Goal: Task Accomplishment & Management: Complete application form

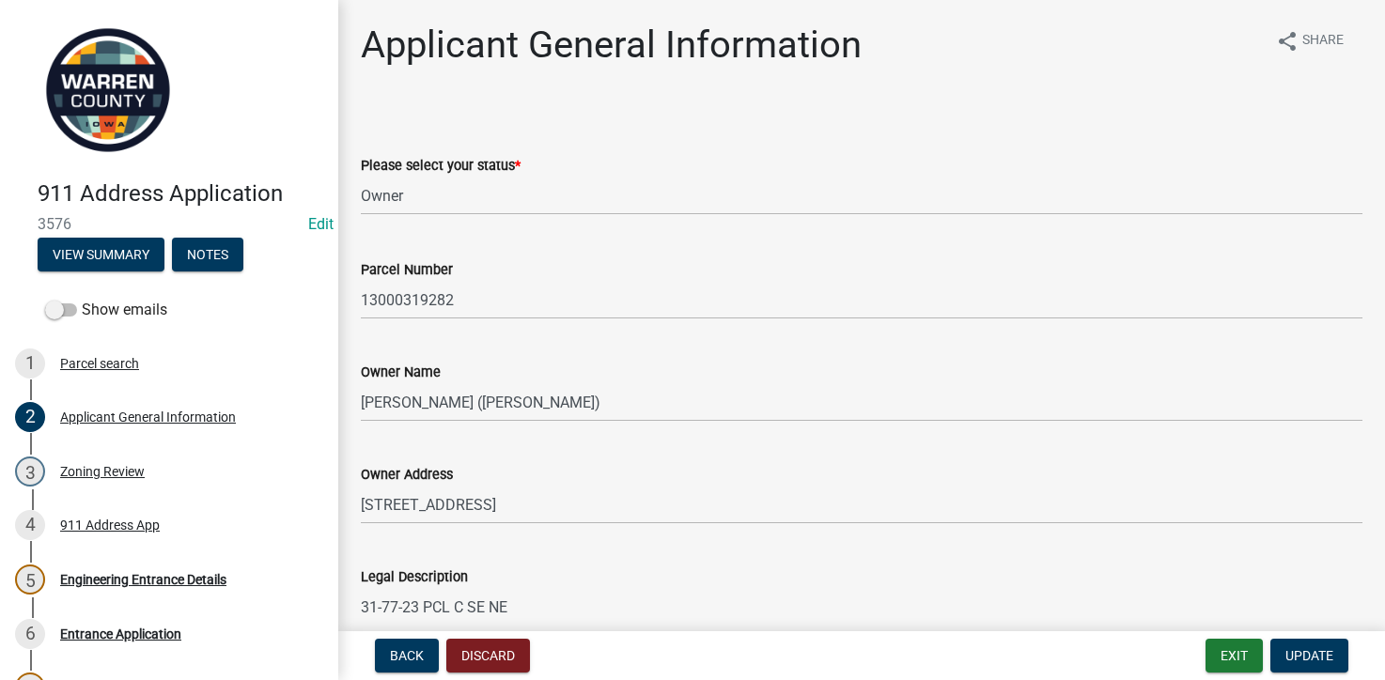
select select "62e05361-9b1f-4f6e-9af6-30ebbe0e033e"
select select "e737447e-0fc6-4fe1-ad37-e9049281add7"
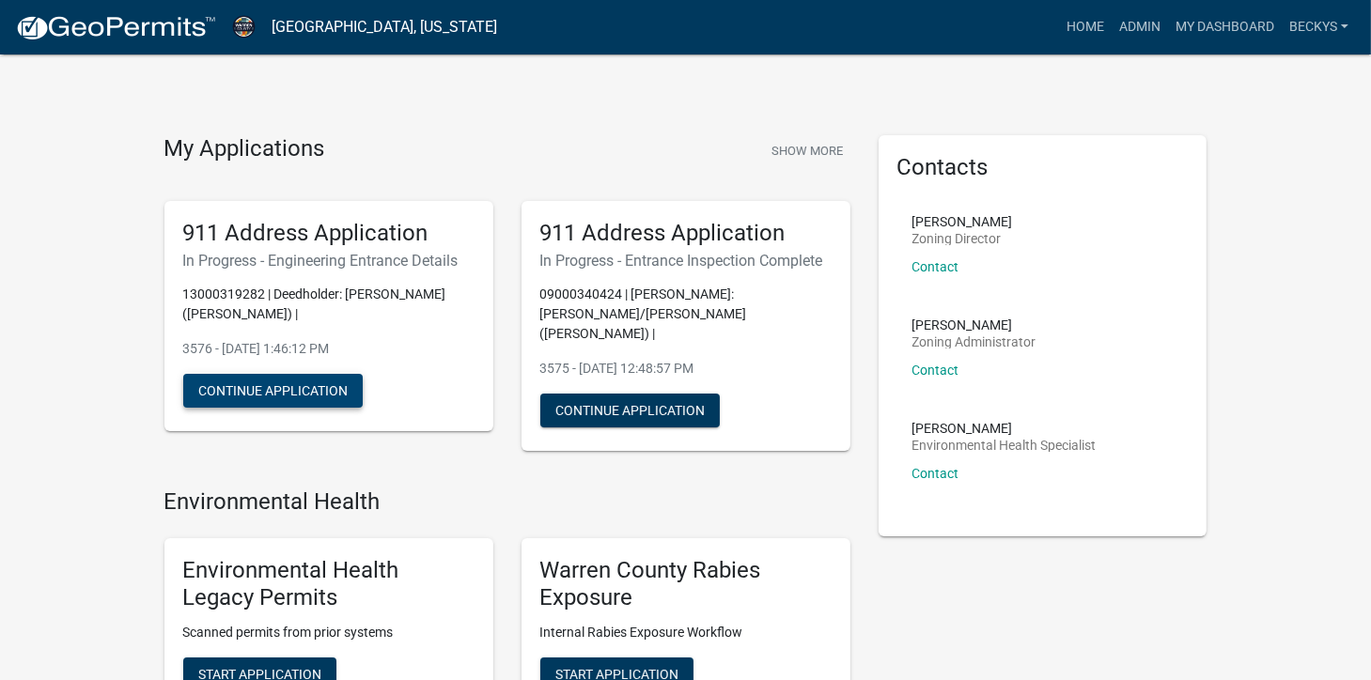
click at [264, 383] on button "Continue Application" at bounding box center [273, 391] width 180 height 34
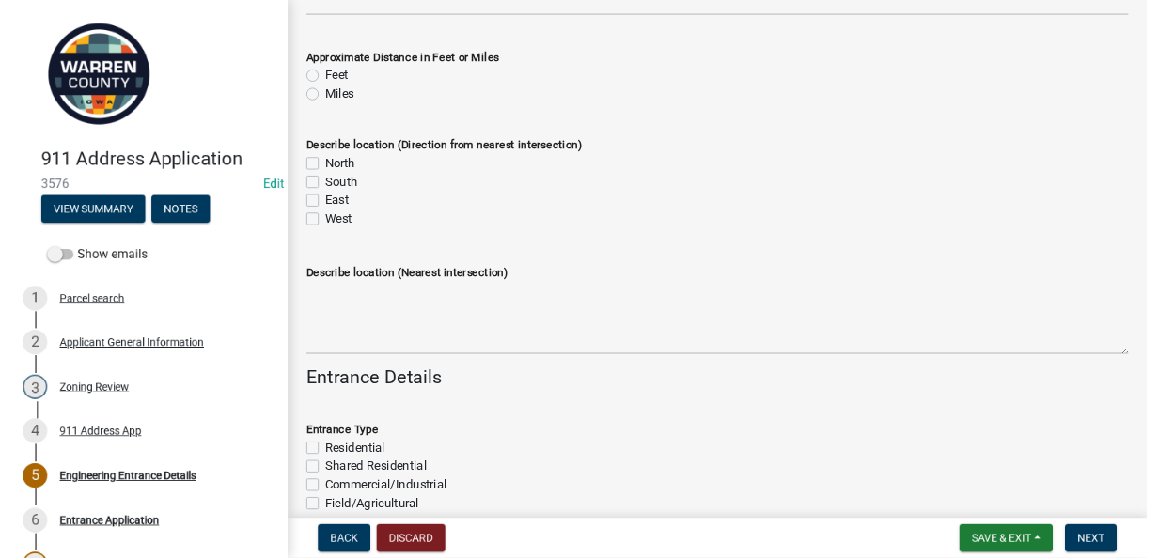
scroll to position [318, 0]
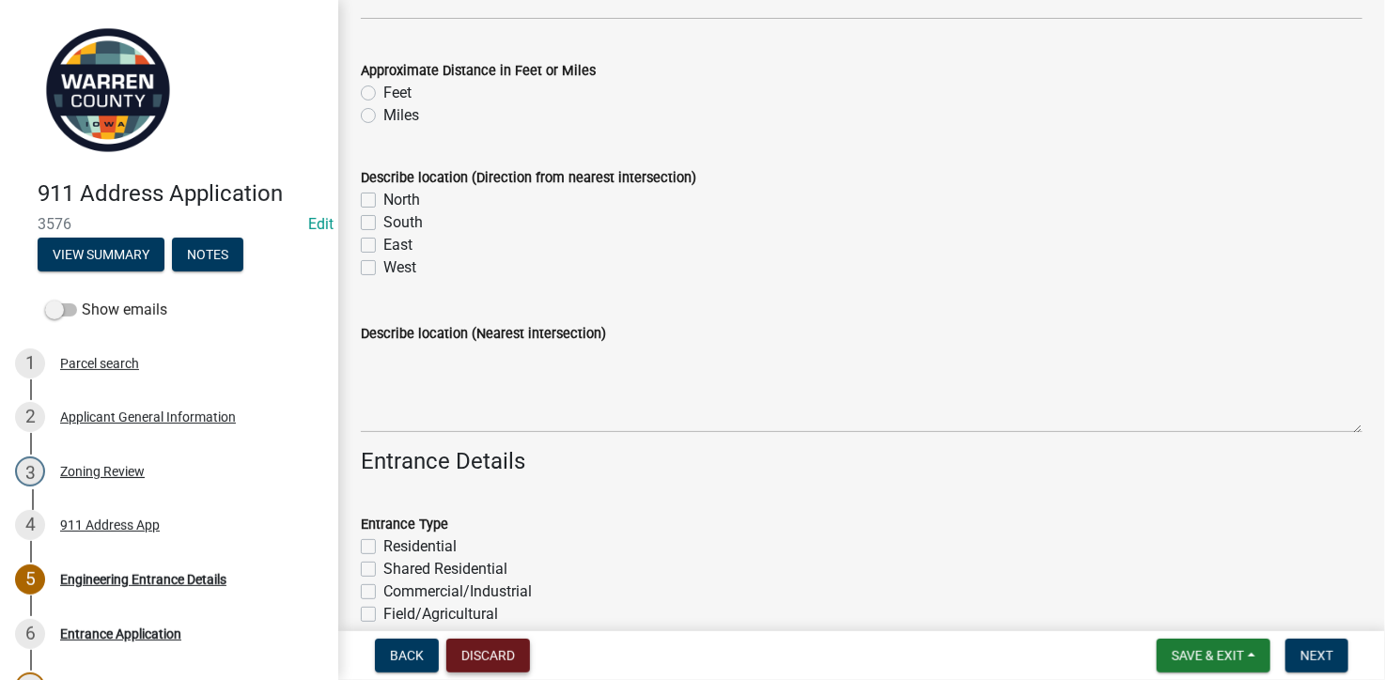
click at [507, 654] on button "Discard" at bounding box center [488, 656] width 84 height 34
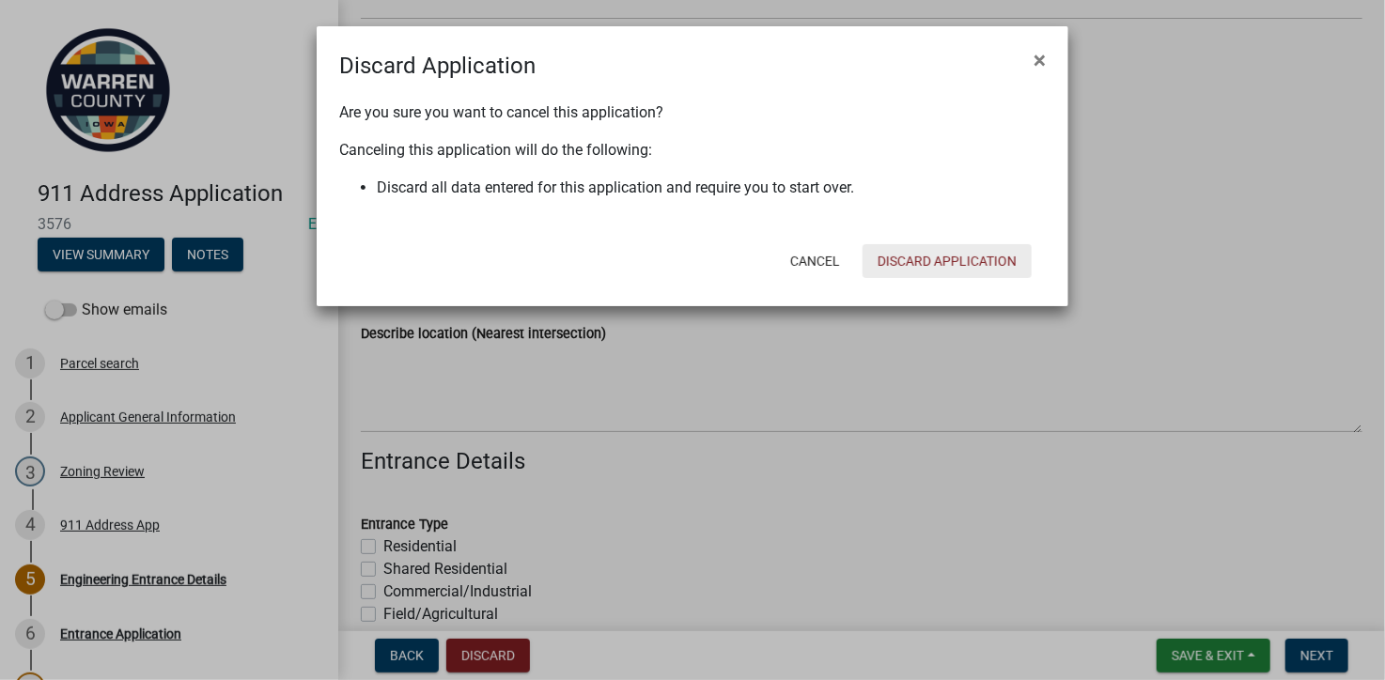
click at [953, 270] on button "Discard Application" at bounding box center [947, 261] width 169 height 34
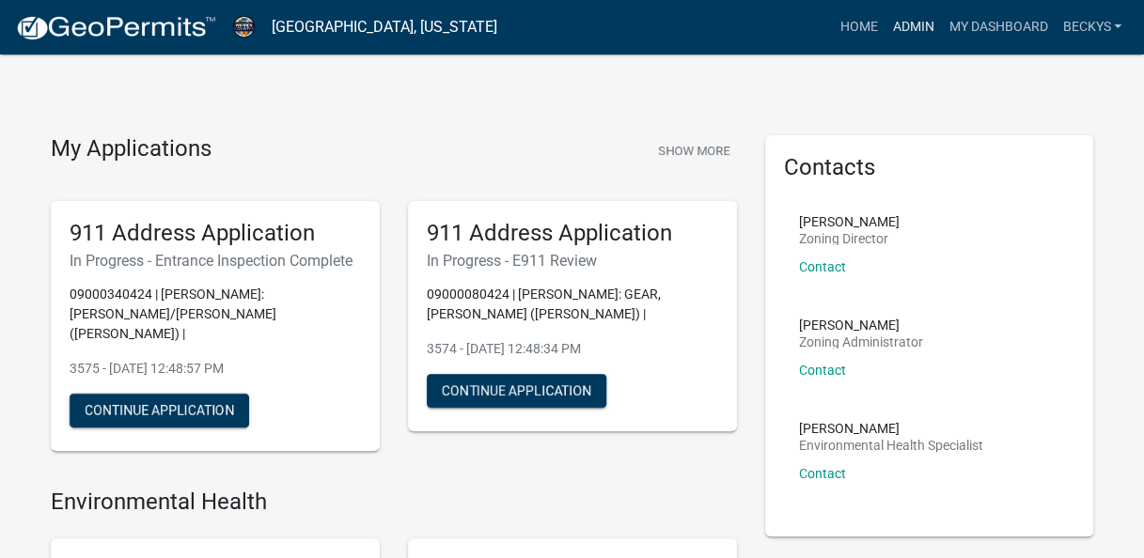
click at [924, 16] on link "Admin" at bounding box center [912, 27] width 56 height 36
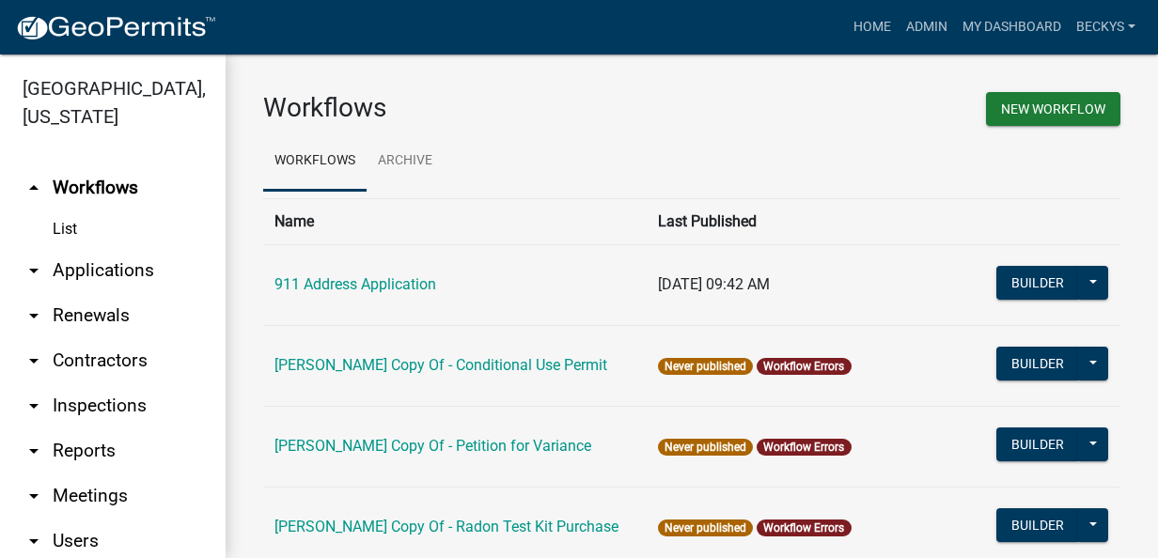
click at [62, 211] on link "List" at bounding box center [113, 230] width 226 height 38
click at [71, 249] on link "arrow_drop_down Applications" at bounding box center [113, 270] width 226 height 45
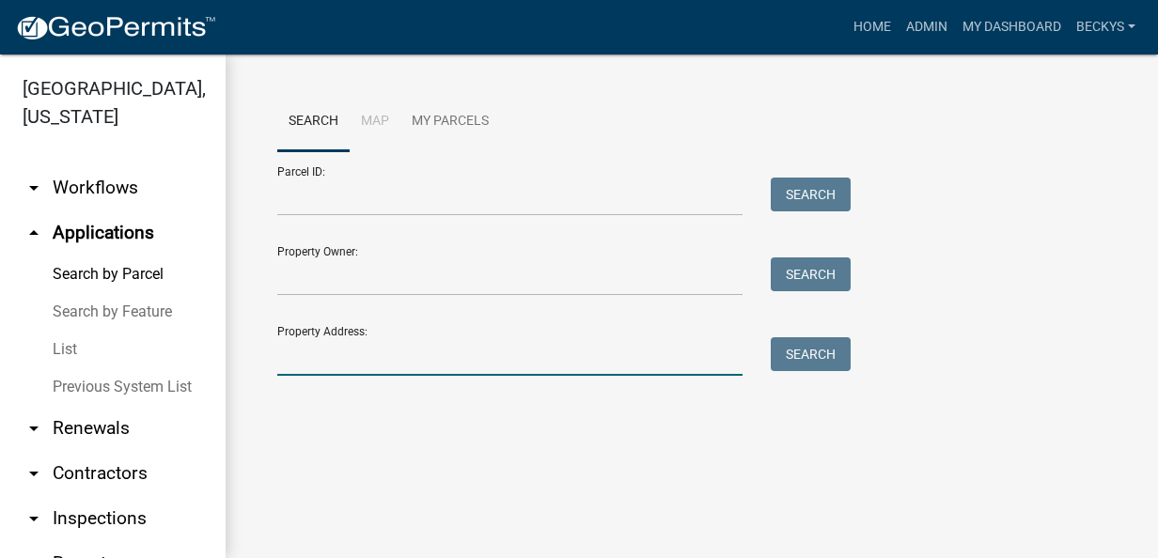
click at [286, 364] on input "Property Address:" at bounding box center [509, 356] width 465 height 39
click at [286, 364] on input "10826" at bounding box center [509, 356] width 465 height 39
type input "10826"
click at [794, 353] on button "Search" at bounding box center [811, 354] width 80 height 34
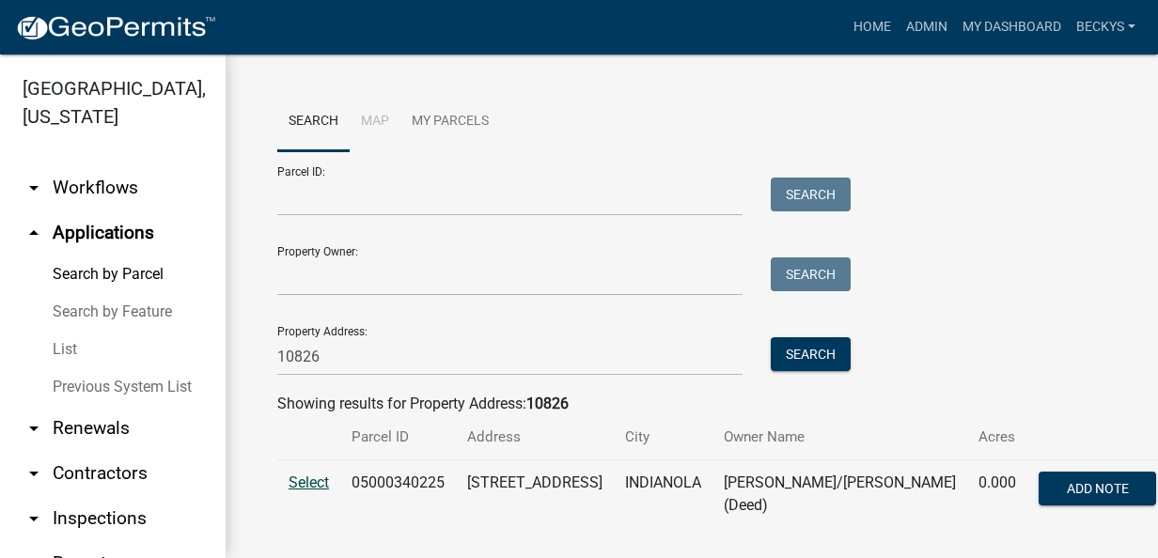
click at [305, 477] on span "Select" at bounding box center [309, 483] width 40 height 18
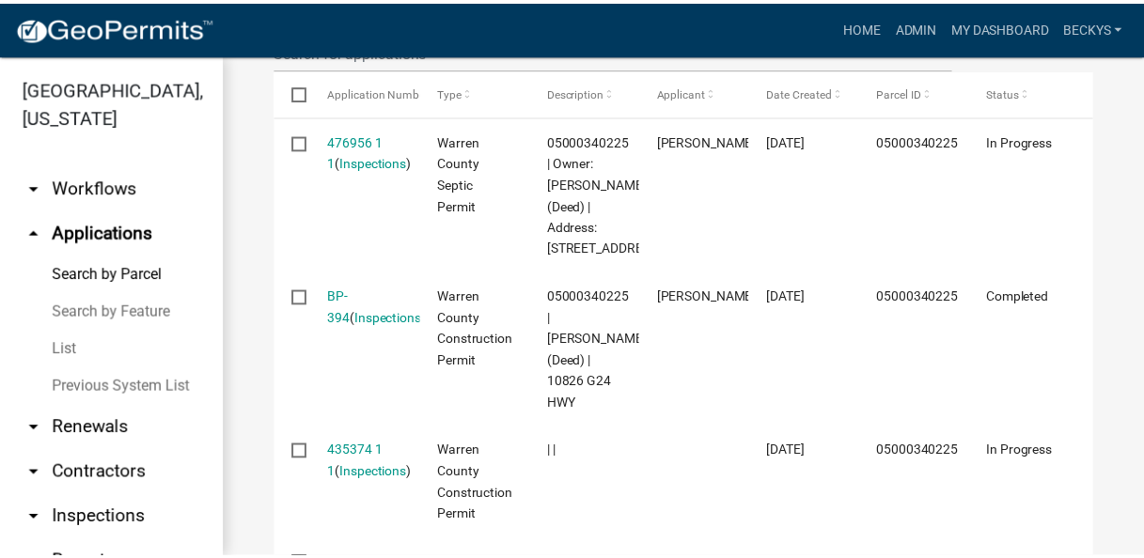
scroll to position [666, 0]
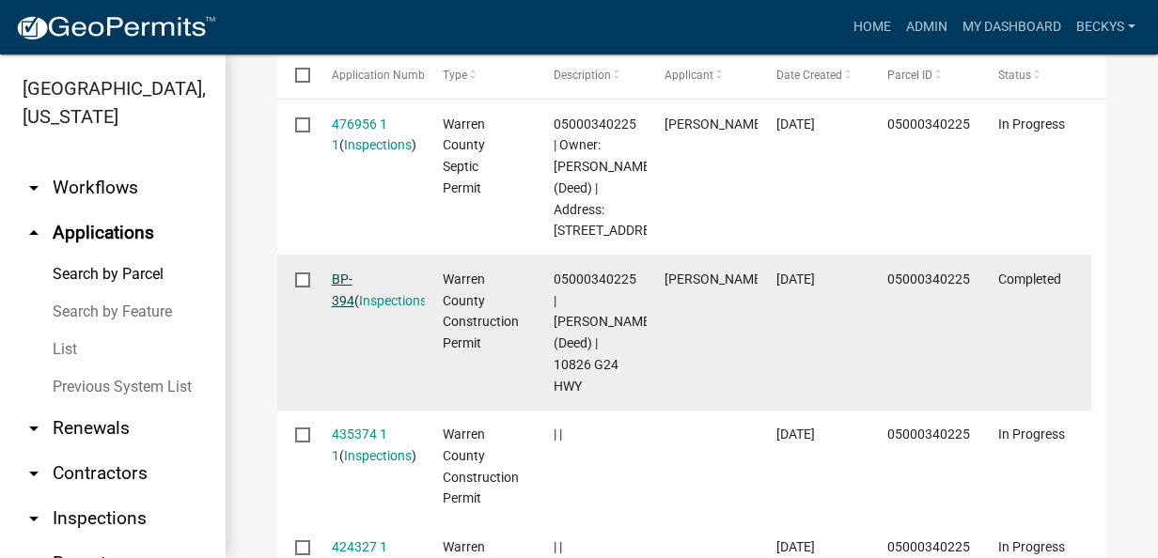
click at [354, 308] on link "BP-394" at bounding box center [343, 290] width 23 height 37
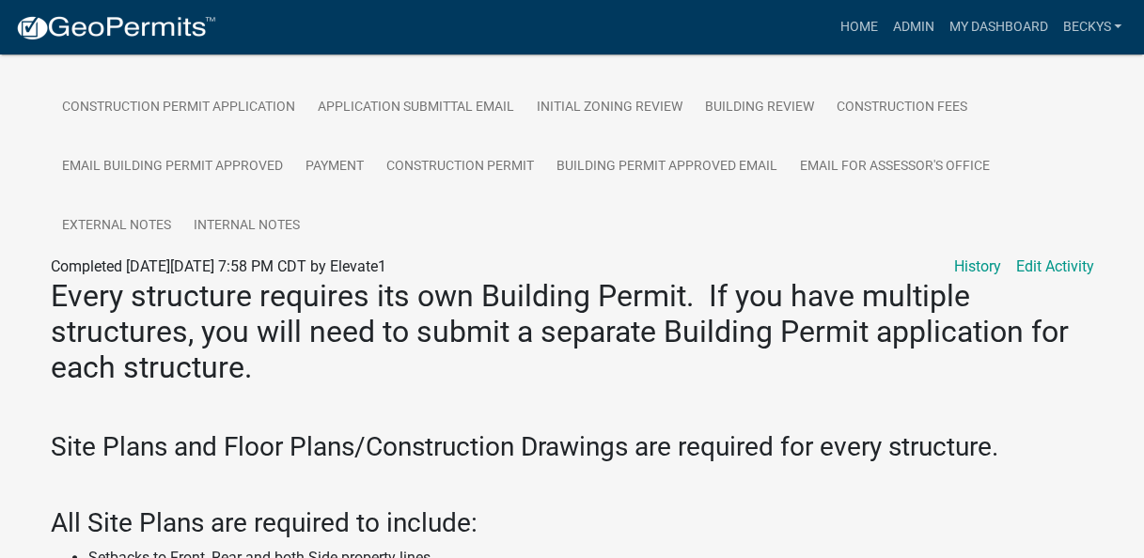
scroll to position [452, 0]
click at [442, 159] on link "Construction Permit" at bounding box center [460, 166] width 170 height 60
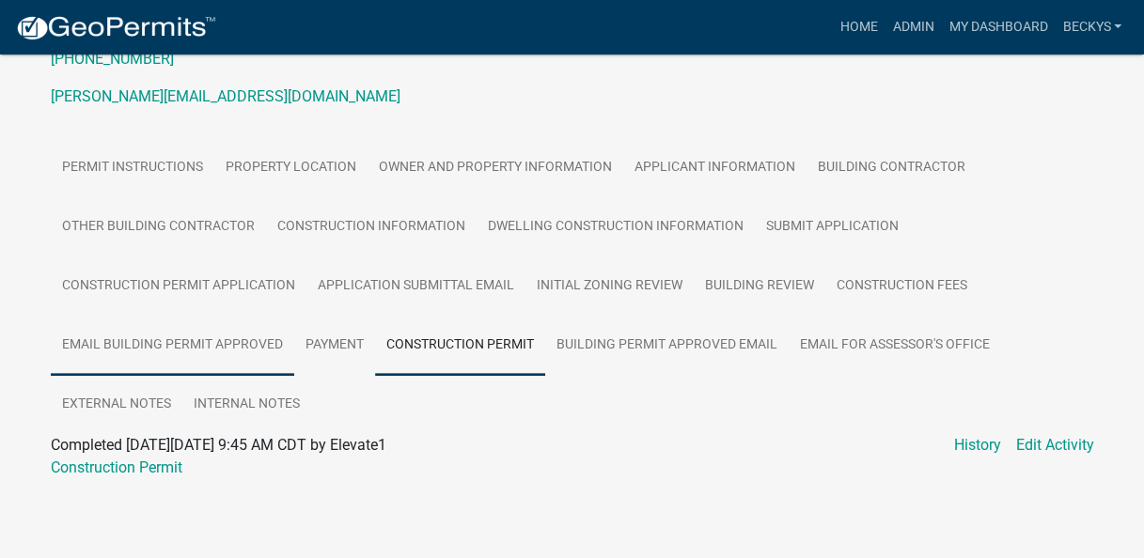
scroll to position [274, 0]
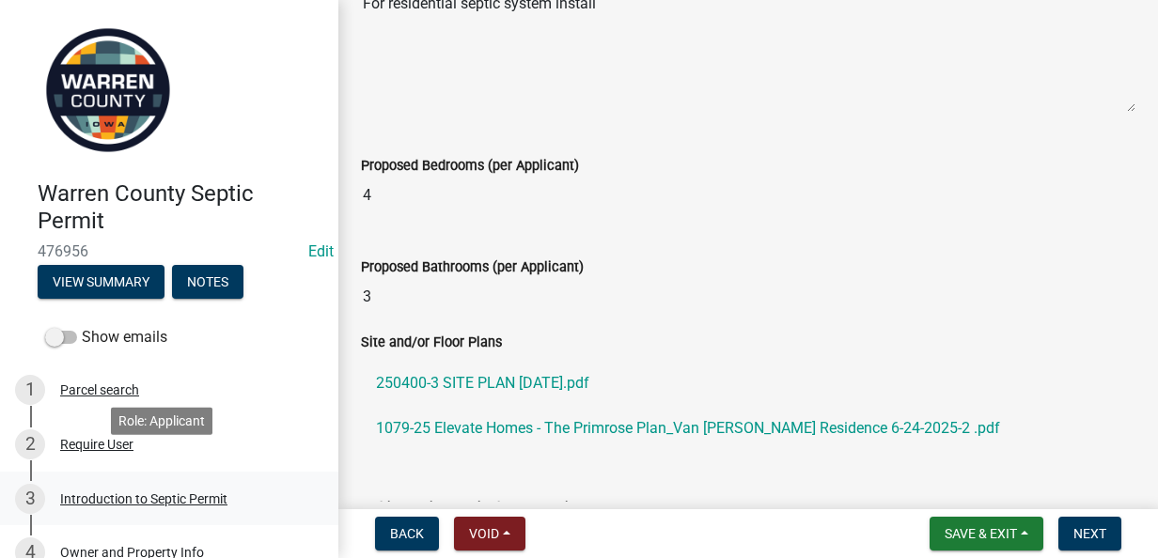
scroll to position [188, 0]
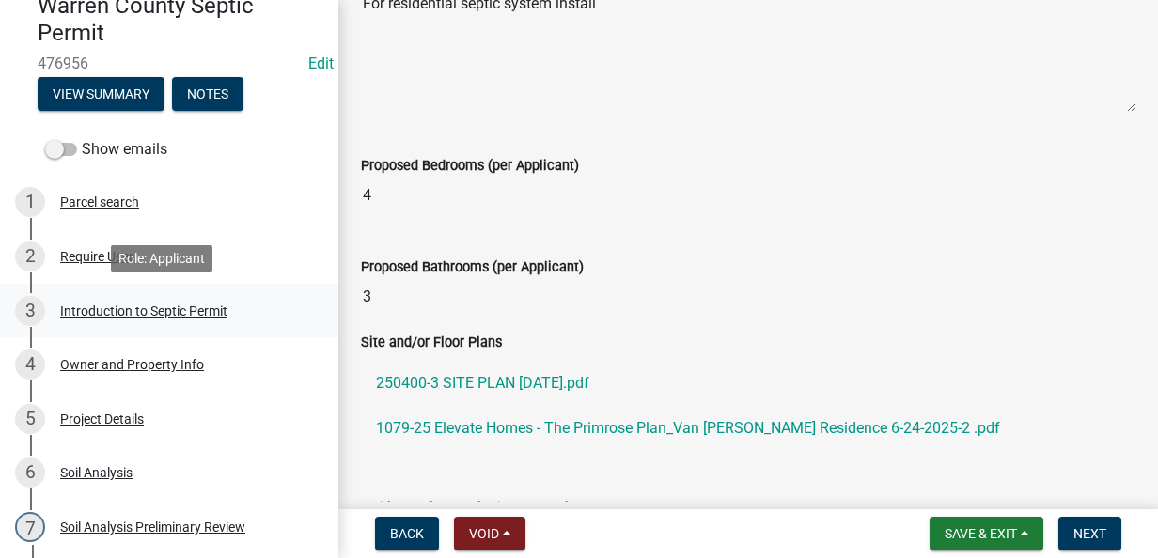
click at [164, 305] on div "Introduction to Septic Permit" at bounding box center [143, 311] width 167 height 13
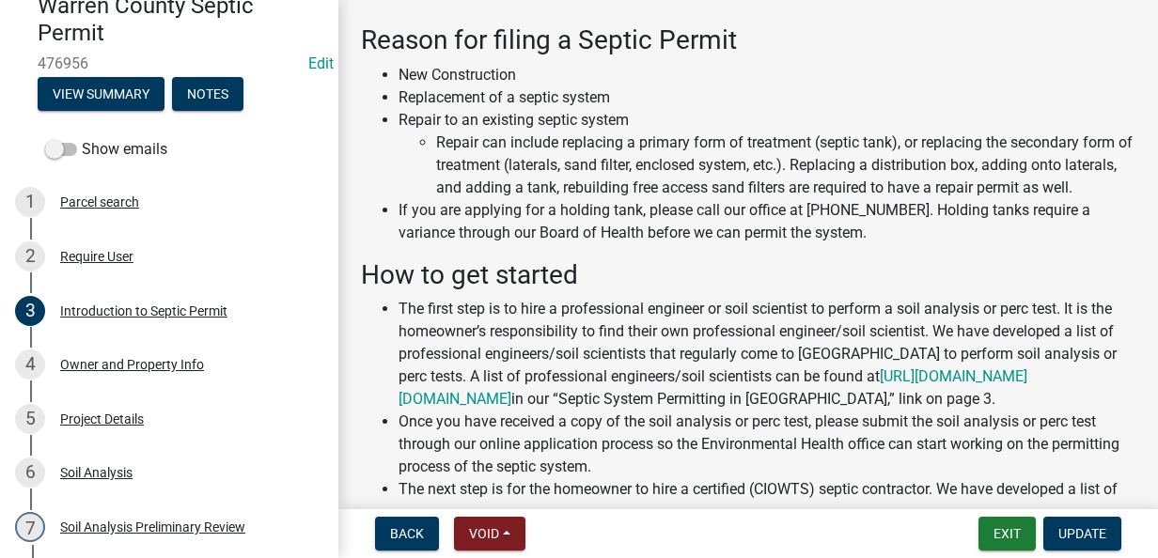
scroll to position [0, 0]
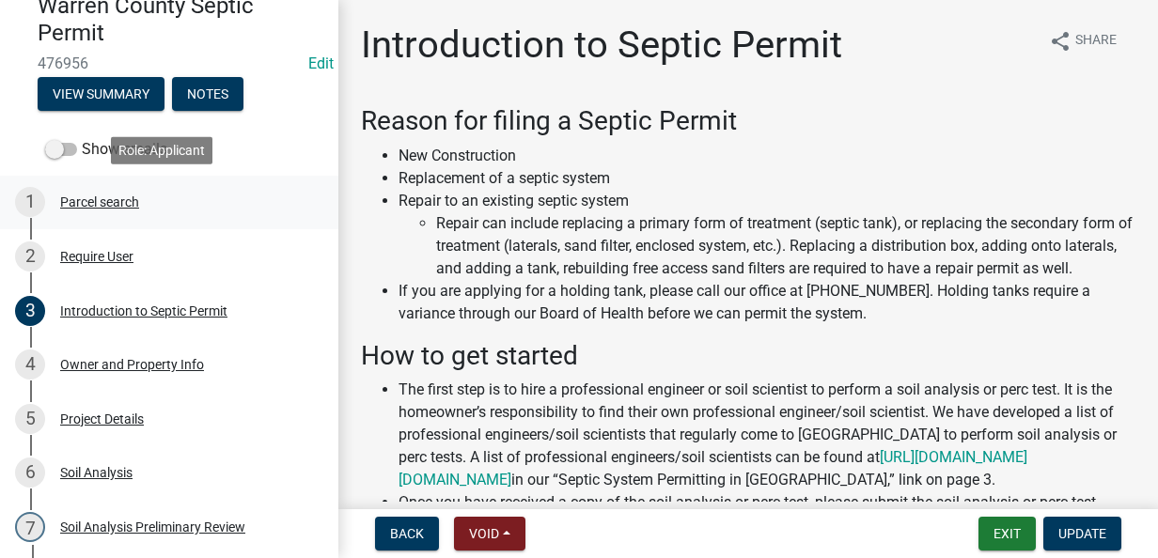
click at [101, 205] on div "Parcel search" at bounding box center [99, 201] width 79 height 13
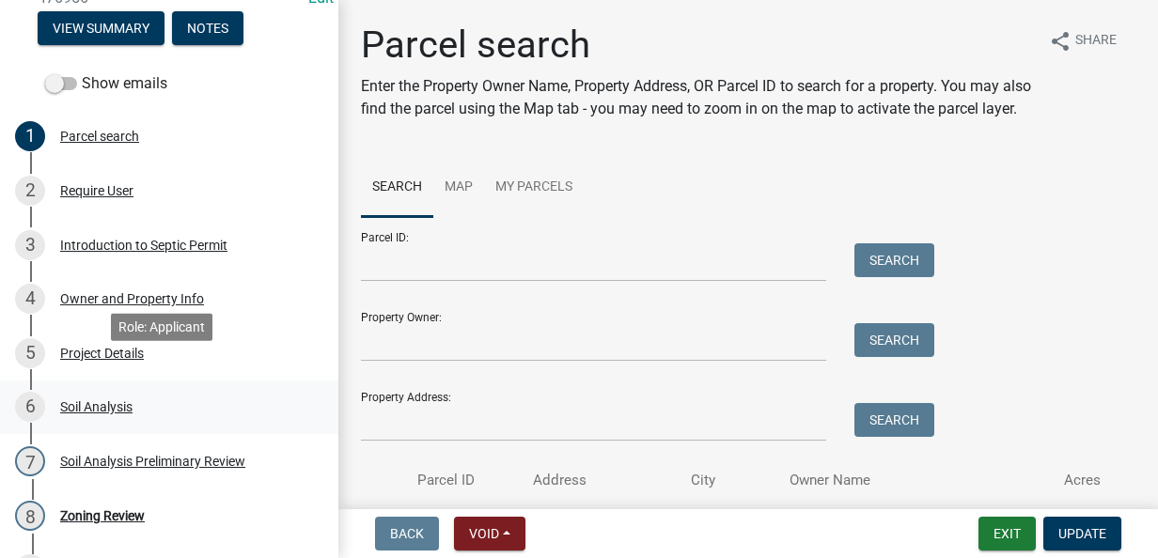
scroll to position [282, 0]
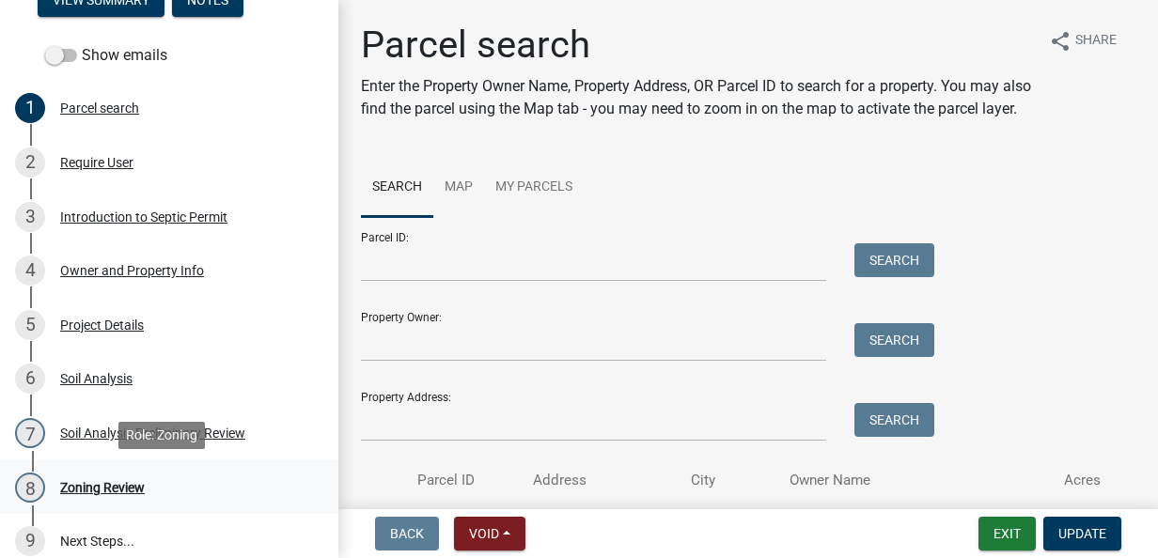
click at [74, 485] on div "Zoning Review" at bounding box center [102, 487] width 85 height 13
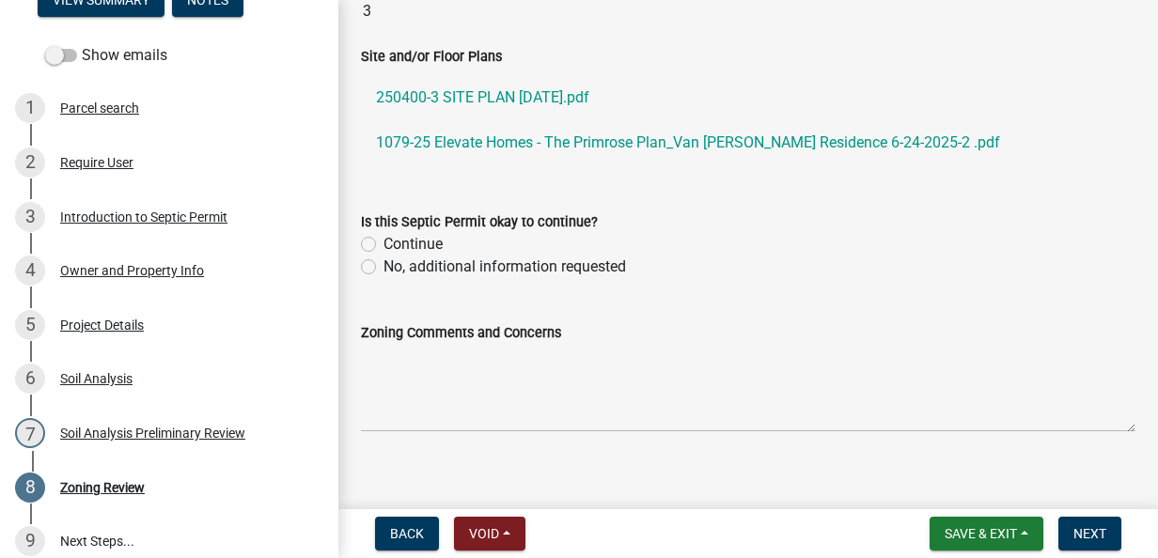
scroll to position [943, 0]
click at [383, 236] on label "Continue" at bounding box center [412, 245] width 59 height 23
click at [383, 236] on input "Continue" at bounding box center [389, 240] width 12 height 12
radio input "true"
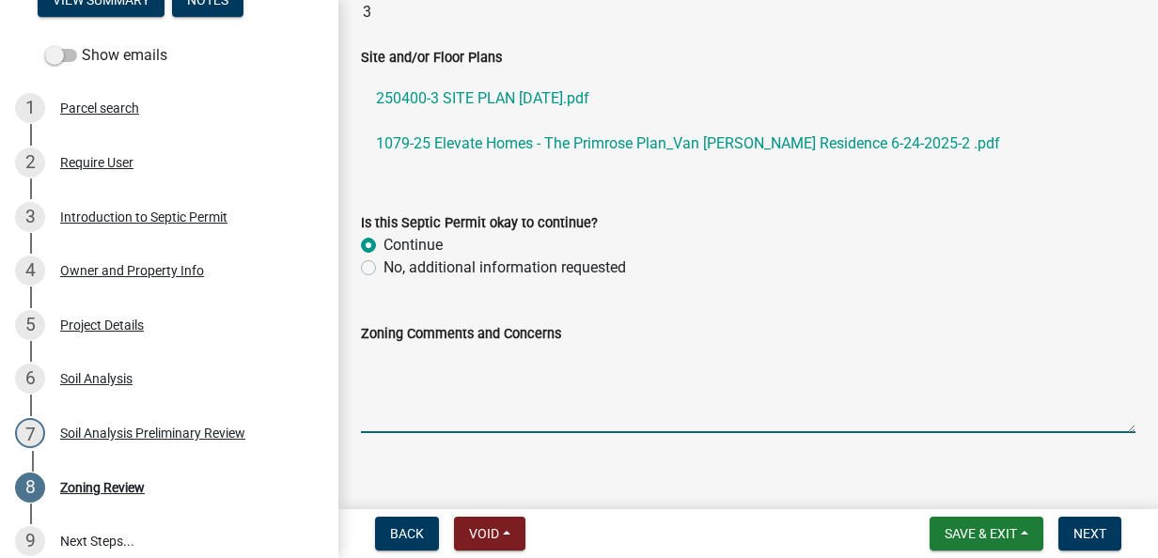
click at [371, 361] on textarea "Zoning Comments and Concerns" at bounding box center [748, 389] width 774 height 88
type textarea "A building permit was issued in June 2025."
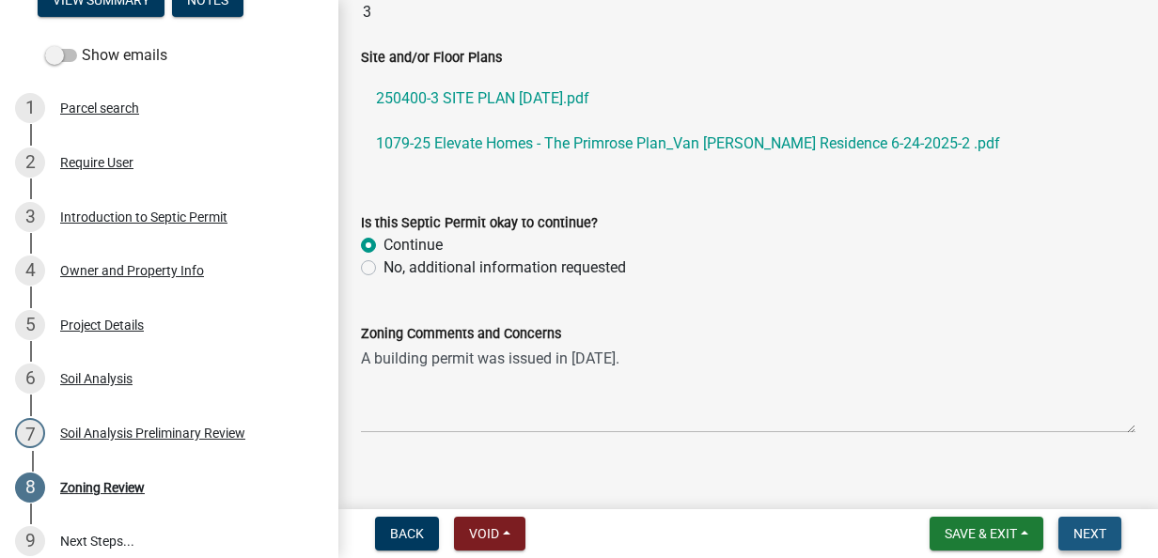
click at [1077, 533] on span "Next" at bounding box center [1089, 533] width 33 height 15
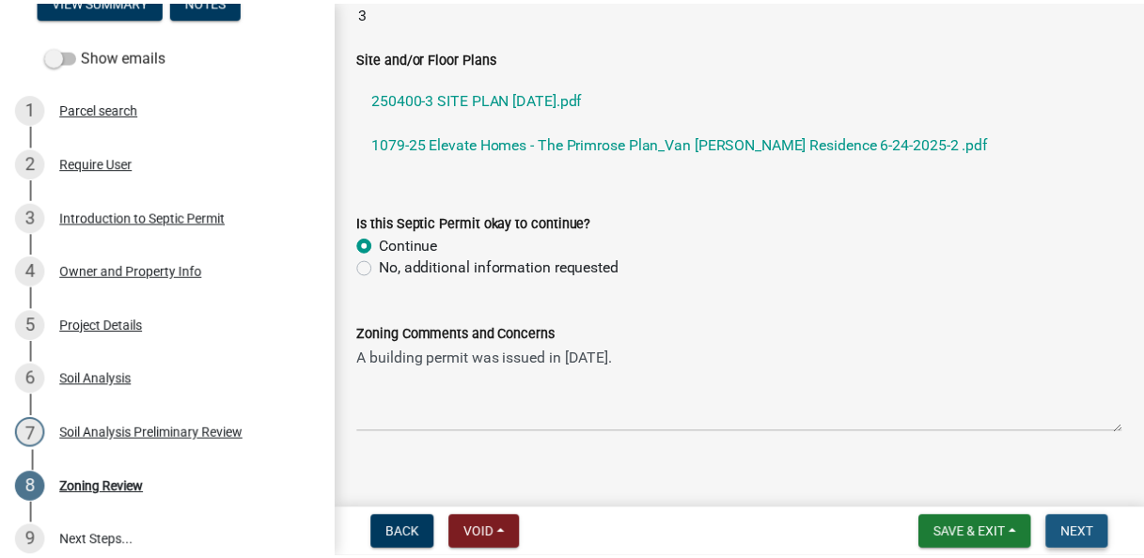
scroll to position [0, 0]
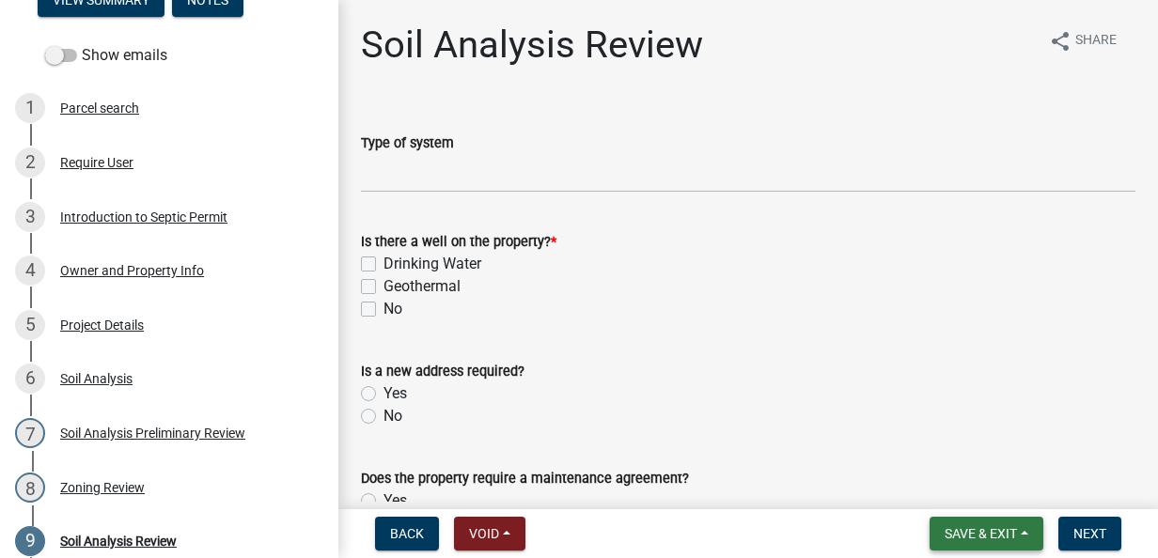
click at [930, 530] on button "Save & Exit" at bounding box center [987, 534] width 114 height 34
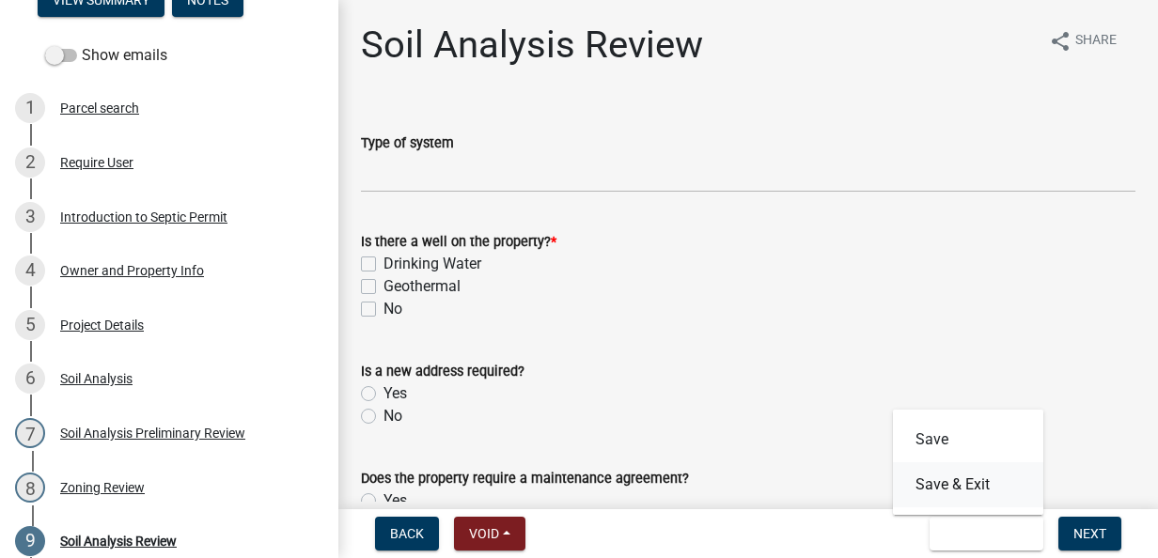
click at [930, 473] on button "Save & Exit" at bounding box center [968, 484] width 150 height 45
